Goal: Task Accomplishment & Management: Manage account settings

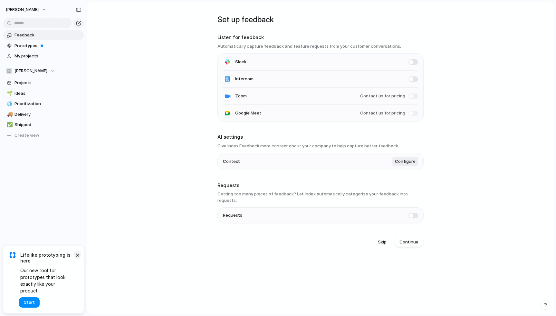
click at [78, 258] on button "×" at bounding box center [77, 255] width 8 height 8
click at [50, 47] on span "Prototypes" at bounding box center [48, 46] width 67 height 6
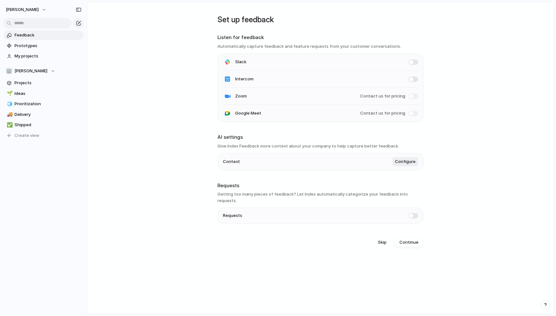
click at [246, 209] on li "Requests" at bounding box center [320, 215] width 195 height 15
click at [413, 213] on span at bounding box center [414, 215] width 10 height 5
click at [405, 239] on span "Continue" at bounding box center [409, 242] width 19 height 6
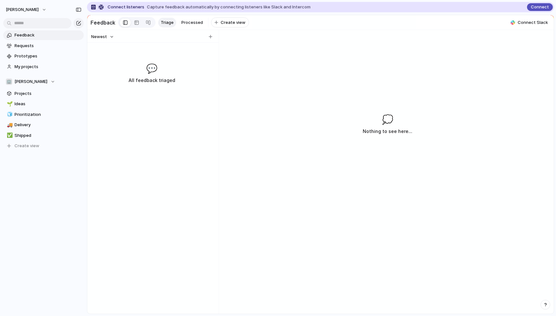
click at [537, 9] on span "Connect" at bounding box center [540, 7] width 18 height 6
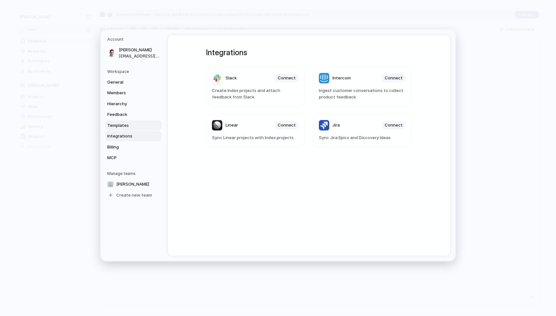
click at [122, 124] on span "Templates" at bounding box center [127, 125] width 41 height 6
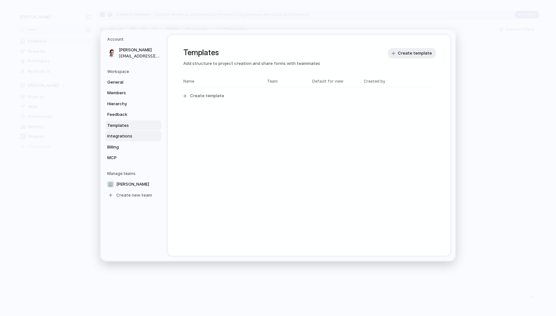
click at [122, 133] on span "Integrations" at bounding box center [127, 136] width 41 height 6
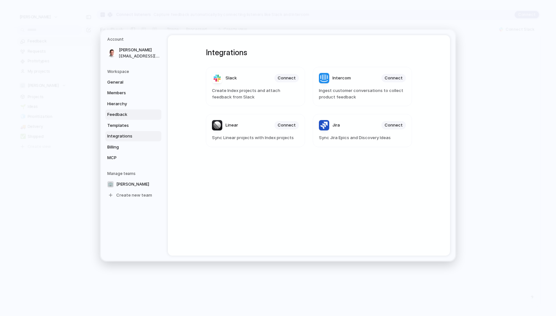
click at [122, 113] on span "Feedback" at bounding box center [127, 114] width 41 height 6
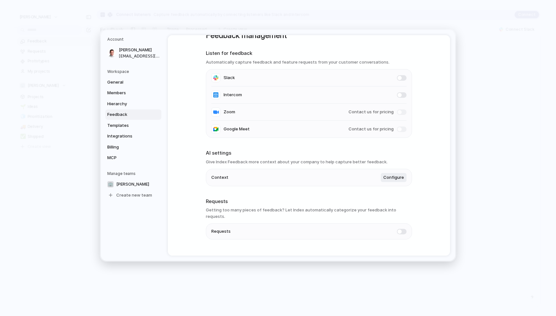
scroll to position [15, 0]
click at [134, 106] on span "Hierarchy" at bounding box center [127, 103] width 41 height 6
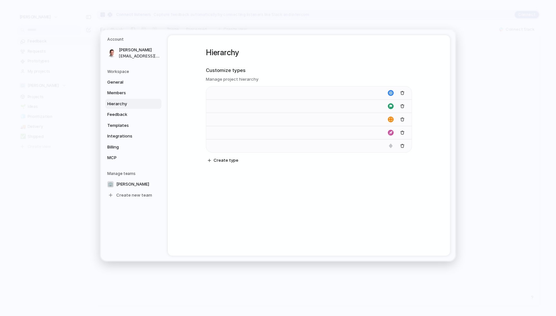
type input "****"
type input "*******"
type input "**********"
type input "******"
type input "*******"
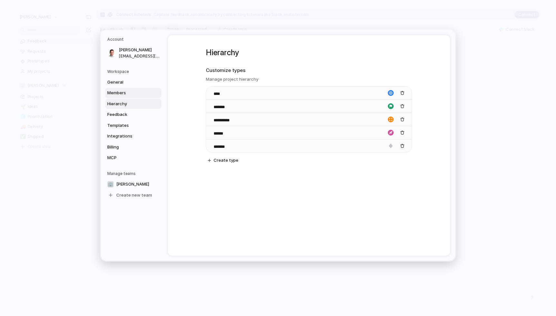
click at [136, 94] on span "Members" at bounding box center [127, 93] width 41 height 6
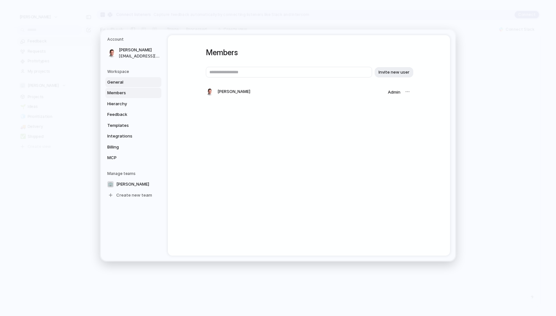
click at [135, 81] on span "General" at bounding box center [127, 82] width 41 height 6
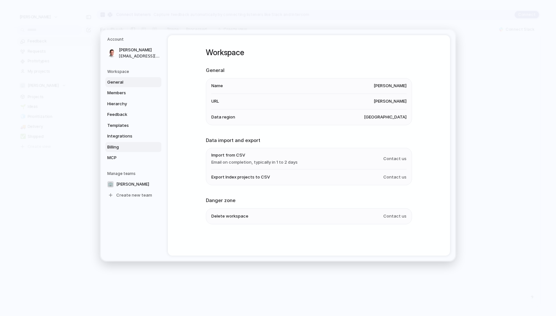
click at [116, 148] on span "Billing" at bounding box center [127, 146] width 41 height 6
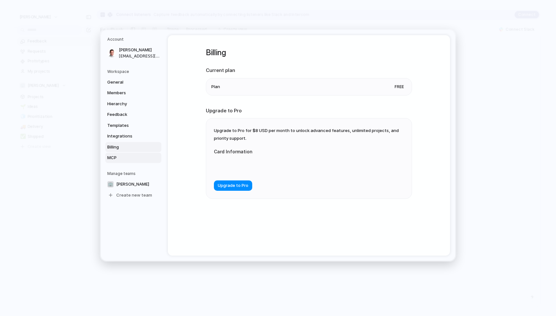
click at [119, 157] on span "MCP" at bounding box center [127, 157] width 41 height 6
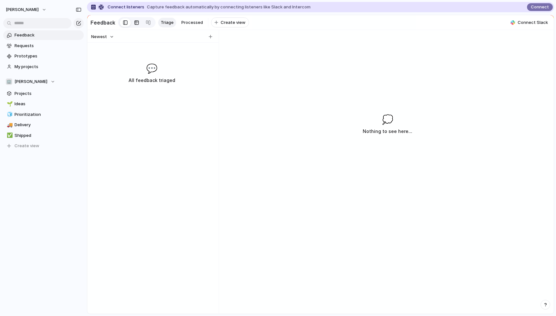
click at [134, 24] on div at bounding box center [136, 22] width 5 height 10
click at [124, 23] on div at bounding box center [125, 23] width 5 height 10
click at [32, 92] on span "Projects" at bounding box center [48, 93] width 67 height 6
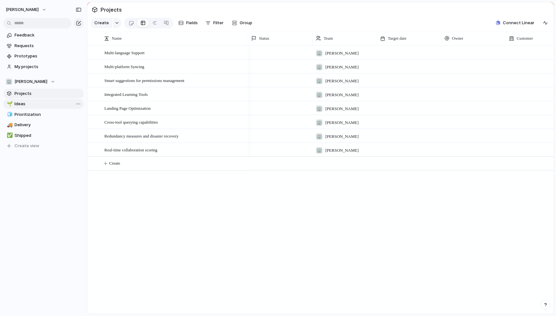
click at [28, 102] on span "Ideas" at bounding box center [48, 104] width 67 height 6
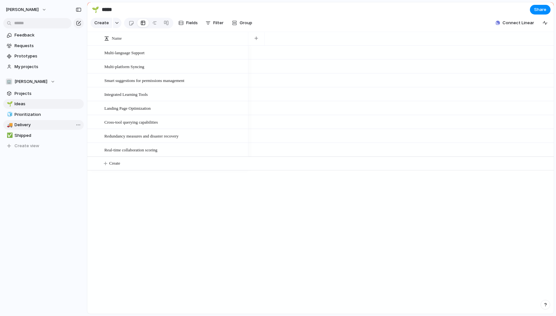
click at [28, 123] on span "Delivery" at bounding box center [48, 124] width 67 height 6
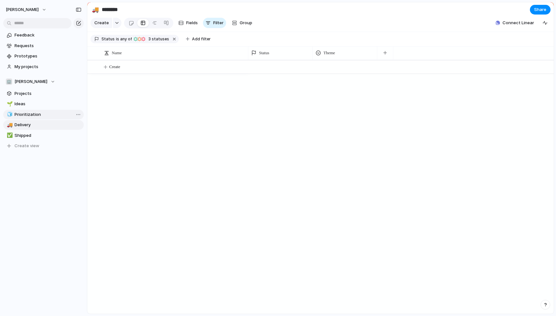
click at [32, 117] on span "Prioritization" at bounding box center [48, 114] width 67 height 6
type input "**********"
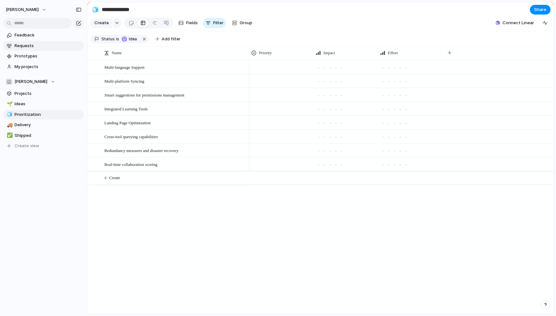
click at [30, 48] on span "Requests" at bounding box center [48, 46] width 67 height 6
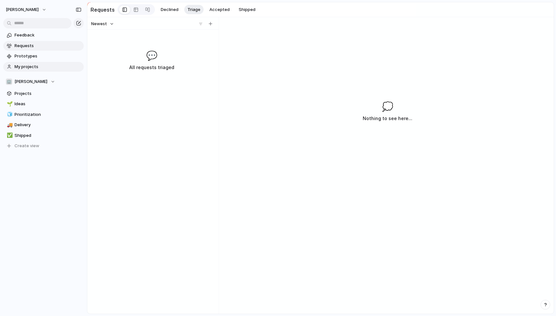
click at [63, 65] on span "My projects" at bounding box center [48, 66] width 67 height 6
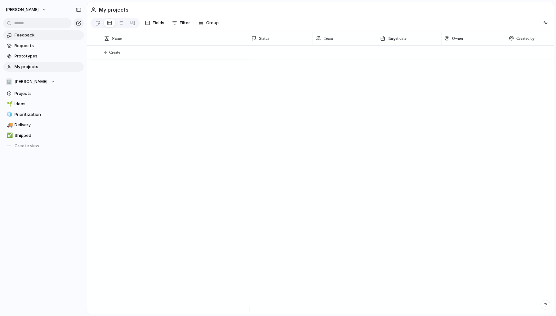
click at [55, 34] on span "Feedback" at bounding box center [48, 35] width 67 height 6
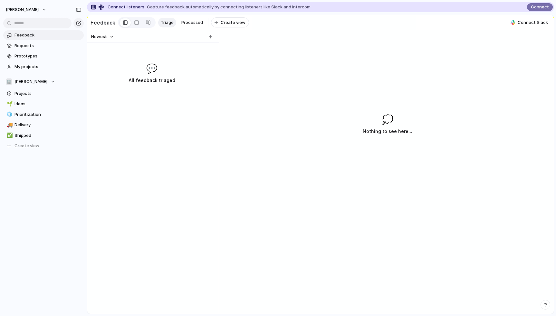
click at [100, 6] on div at bounding box center [96, 7] width 17 height 5
click at [537, 8] on span "Connect" at bounding box center [540, 7] width 18 height 6
